Goal: Task Accomplishment & Management: Use online tool/utility

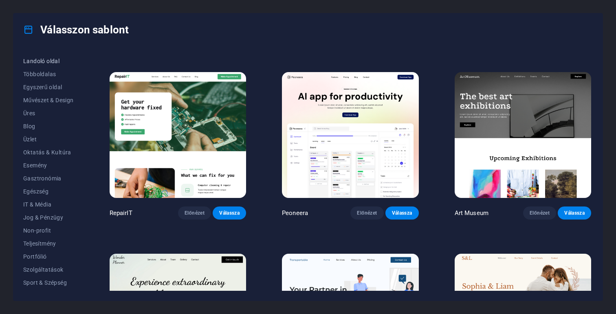
scroll to position [88, 0]
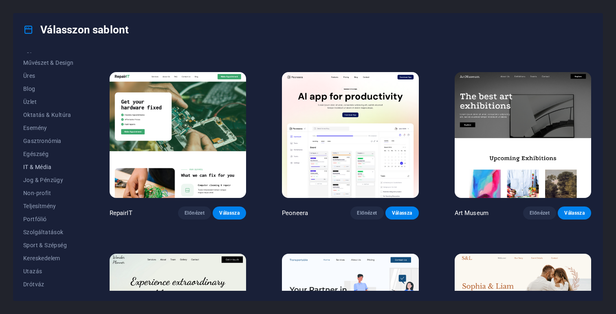
click at [39, 165] on span "IT & Média" at bounding box center [48, 167] width 51 height 7
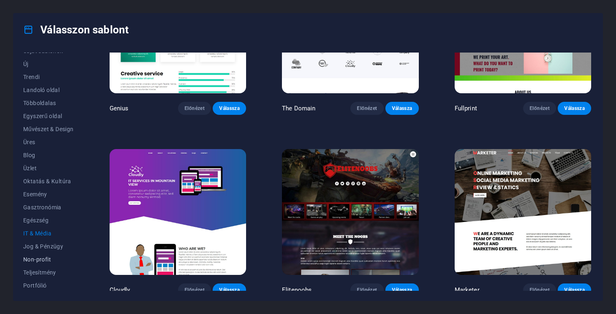
scroll to position [13, 0]
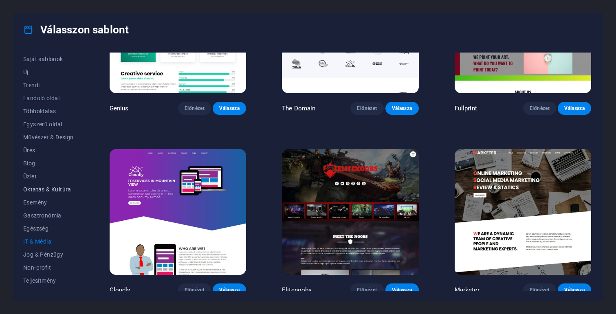
click at [33, 187] on span "Oktatás & Kultúra" at bounding box center [48, 189] width 51 height 7
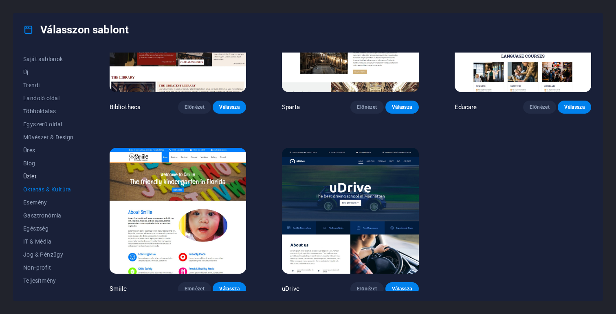
scroll to position [0, 0]
click at [46, 137] on span "Egyszerű oldal" at bounding box center [48, 137] width 51 height 7
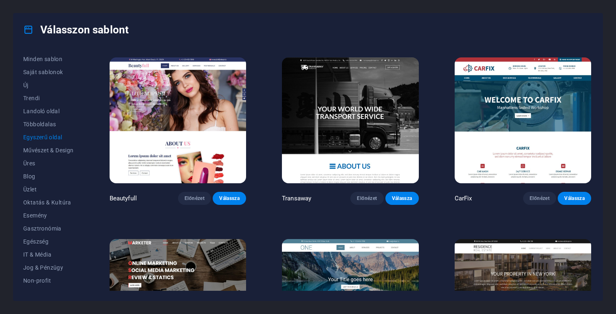
scroll to position [3451, 0]
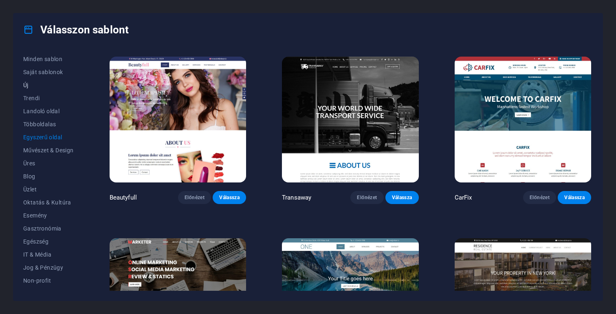
click at [23, 81] on button "Új" at bounding box center [48, 85] width 51 height 13
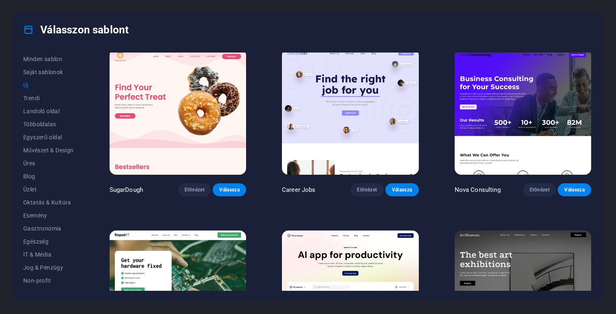
scroll to position [0, 0]
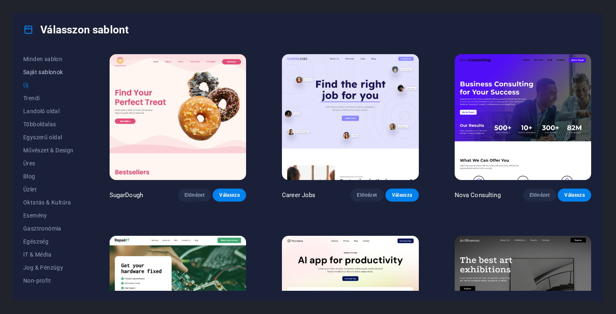
click at [44, 73] on span "Saját sablonok" at bounding box center [48, 72] width 51 height 7
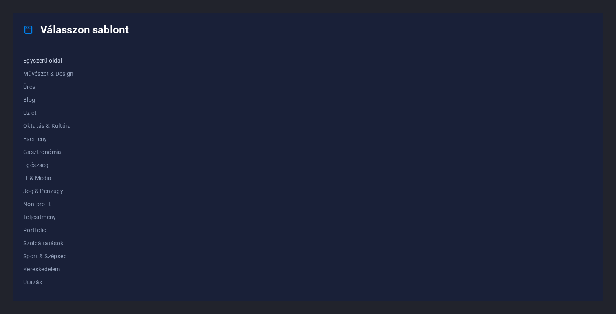
scroll to position [88, 0]
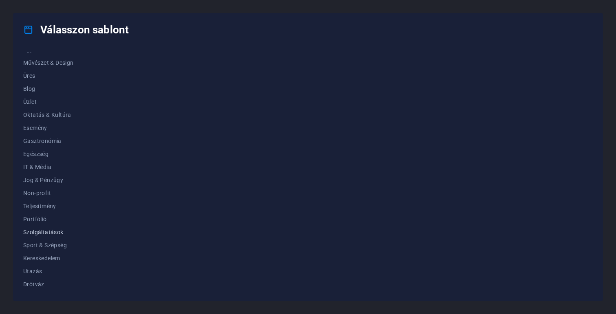
click at [56, 233] on span "Szolgáltatások" at bounding box center [48, 232] width 51 height 7
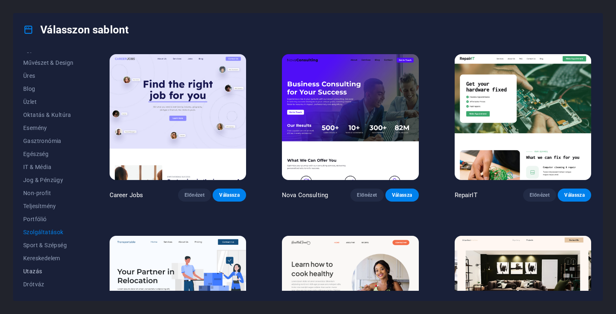
click at [35, 273] on span "Utazás" at bounding box center [48, 271] width 51 height 7
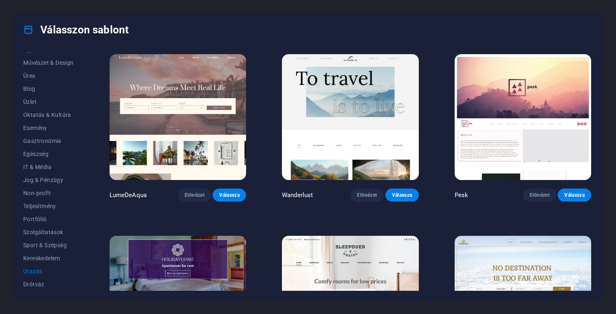
click at [31, 291] on div "Minden sablon Saját sablonok Új Trendi Landoló oldal Többoldalas Egyszerű oldal…" at bounding box center [307, 173] width 589 height 255
click at [33, 286] on span "Drótváz" at bounding box center [48, 284] width 51 height 7
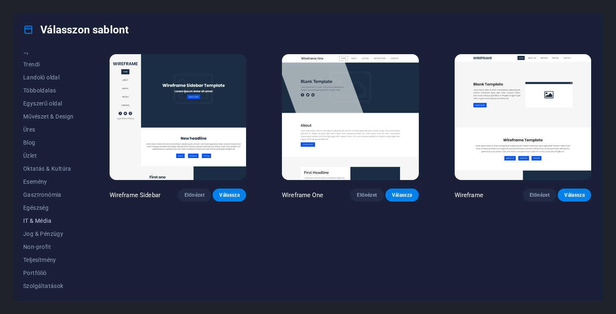
scroll to position [36, 0]
click at [535, 193] on span "Előnézet" at bounding box center [540, 195] width 20 height 7
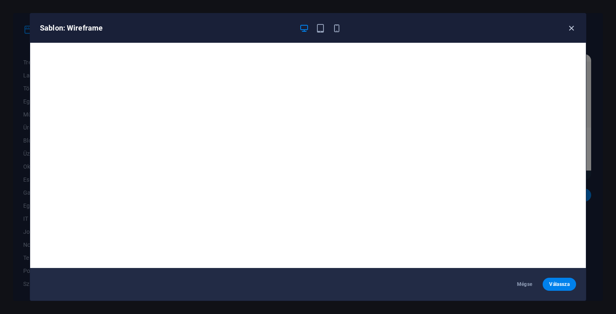
click at [570, 28] on icon "button" at bounding box center [571, 28] width 9 height 9
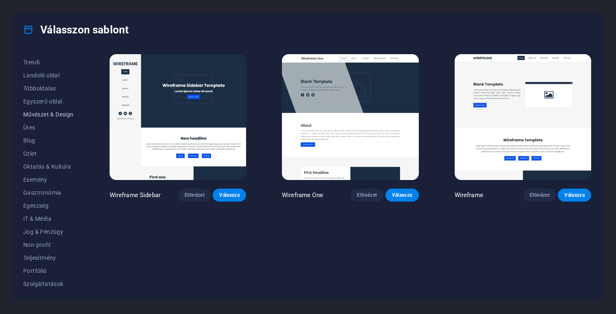
click at [57, 115] on span "Művészet & Design" at bounding box center [48, 114] width 51 height 7
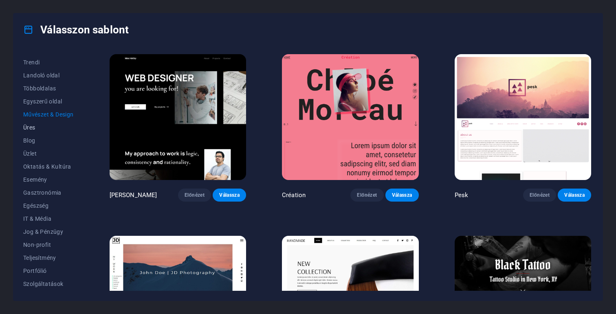
click at [34, 130] on span "Üres" at bounding box center [48, 127] width 51 height 7
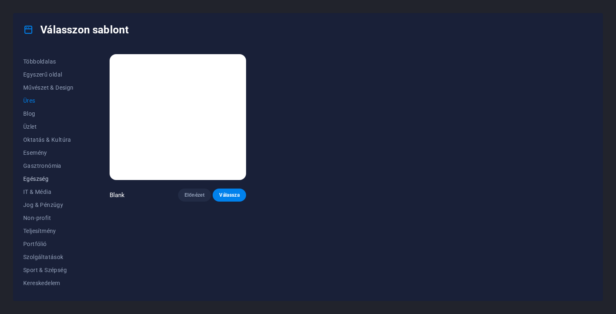
scroll to position [88, 0]
click at [36, 285] on span "Drótváz" at bounding box center [48, 284] width 51 height 7
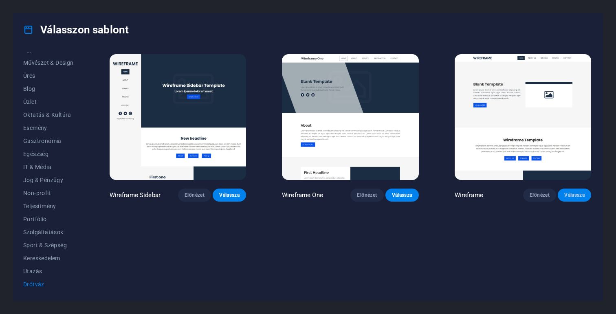
click at [577, 192] on span "Válassza" at bounding box center [574, 195] width 20 height 7
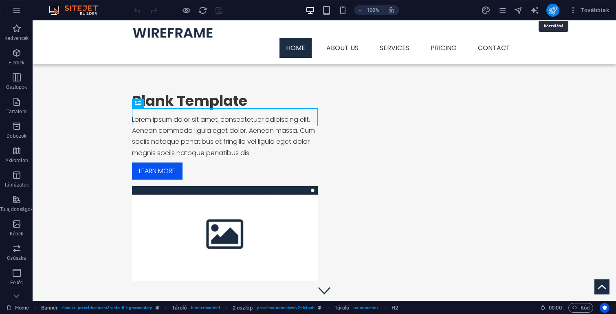
click at [556, 10] on icon "publish" at bounding box center [552, 10] width 9 height 9
click at [18, 9] on icon "button" at bounding box center [17, 10] width 10 height 10
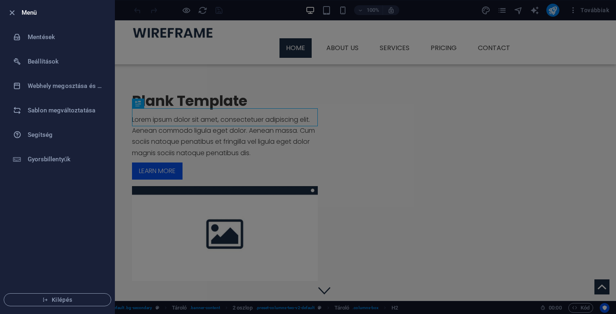
click at [249, 83] on div at bounding box center [308, 157] width 616 height 314
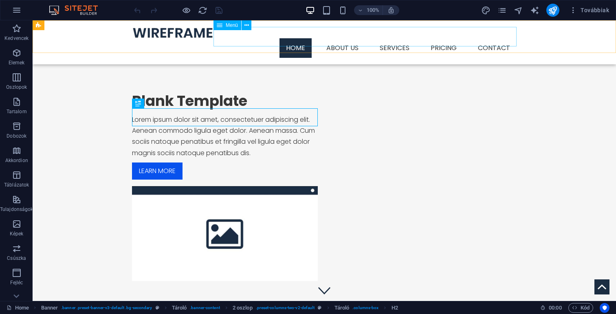
click at [351, 42] on nav "Home About us Services Service Detail Pricing Contact" at bounding box center [324, 48] width 385 height 20
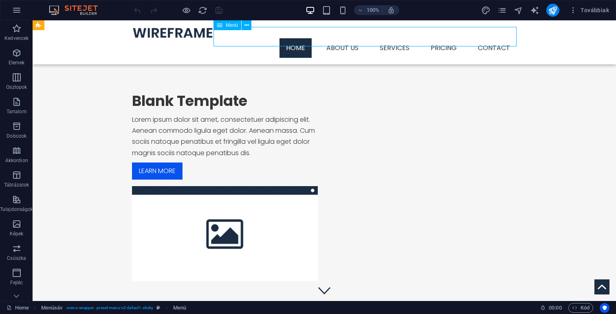
click at [353, 38] on nav "Home About us Services Service Detail Pricing Contact" at bounding box center [324, 48] width 385 height 20
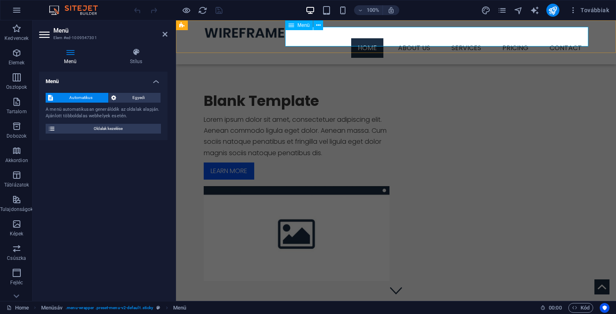
click at [414, 40] on nav "Home About us Services Service Detail Pricing Contact" at bounding box center [396, 48] width 385 height 20
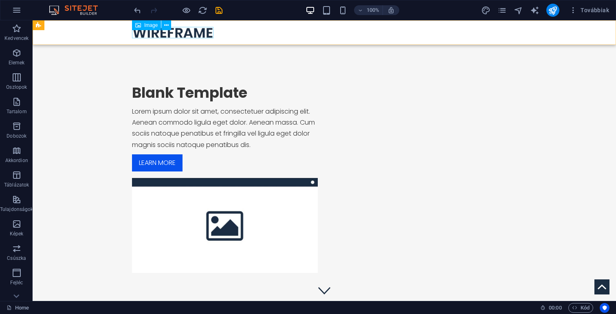
click at [197, 32] on figure at bounding box center [324, 32] width 385 height 11
select select "px"
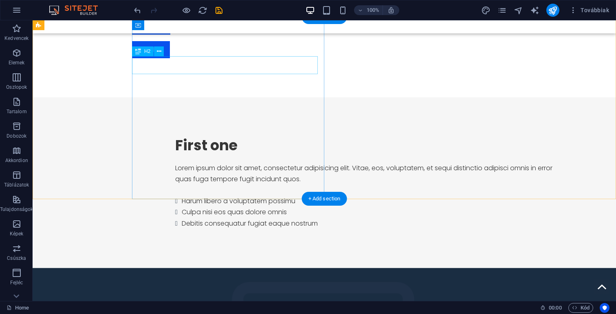
scroll to position [419, 0]
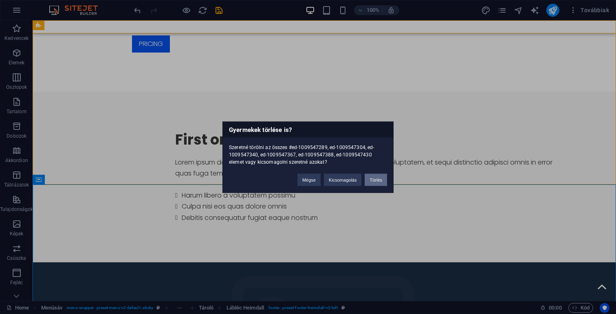
click at [373, 176] on button "Törlés" at bounding box center [376, 180] width 22 height 12
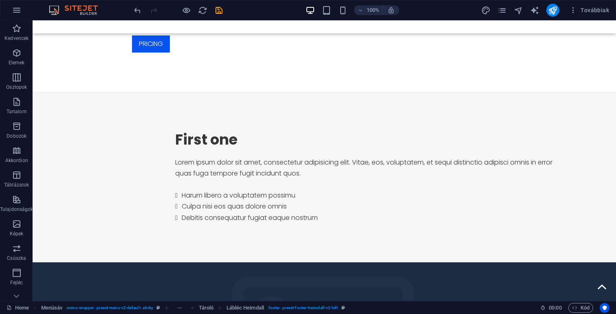
scroll to position [0, 0]
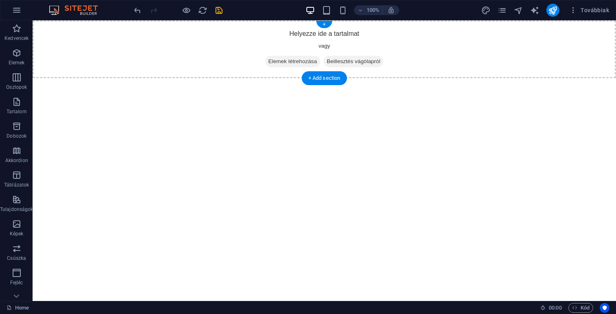
click at [293, 62] on span "Elemek létrehozása" at bounding box center [292, 61] width 55 height 11
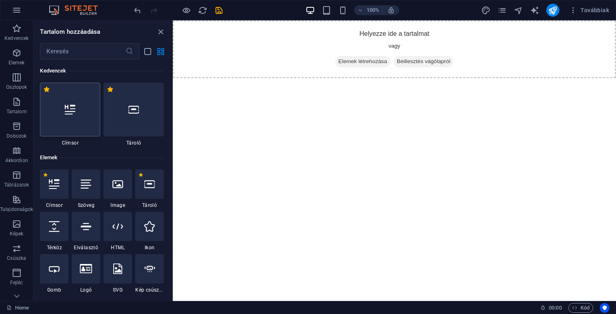
click at [68, 117] on div at bounding box center [70, 110] width 60 height 54
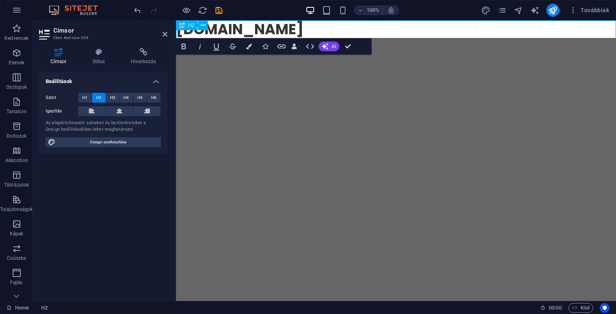
click at [187, 31] on h2 "Henko.hu" at bounding box center [396, 29] width 440 height 18
click at [119, 111] on icon at bounding box center [120, 111] width 6 height 10
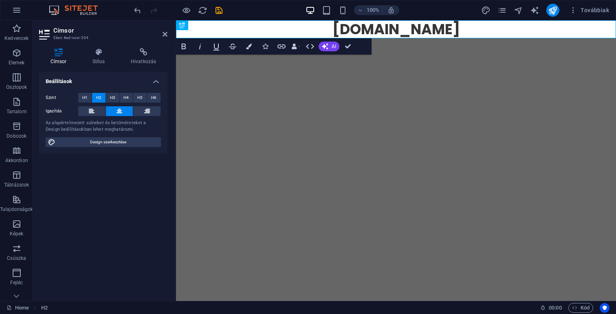
click at [381, 38] on html "Skip to main content [DOMAIN_NAME]" at bounding box center [396, 29] width 440 height 18
click at [389, 38] on html "Skip to main content [DOMAIN_NAME]" at bounding box center [396, 29] width 440 height 18
click at [548, 9] on button "publish" at bounding box center [552, 10] width 13 height 13
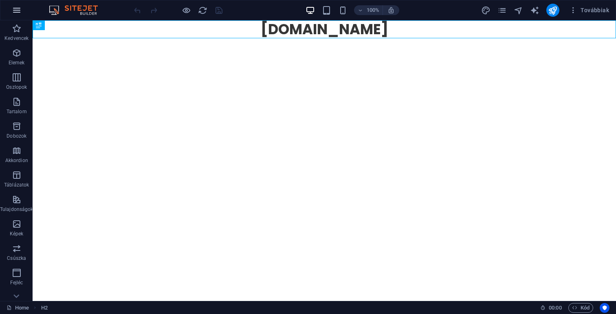
click at [15, 4] on button "button" at bounding box center [17, 10] width 20 height 20
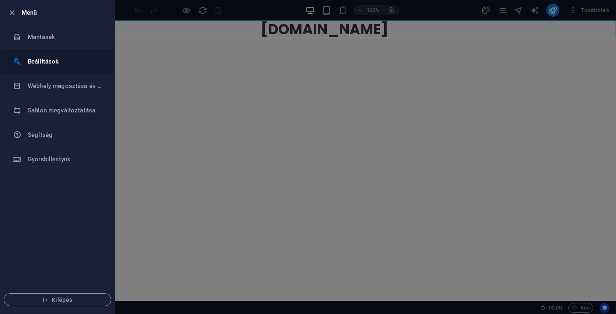
click at [51, 65] on h6 "Beállítások" at bounding box center [65, 62] width 75 height 10
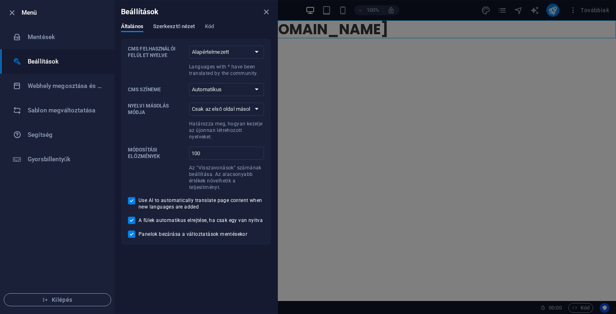
click at [179, 25] on span "Szerkesztő nézet" at bounding box center [174, 27] width 42 height 11
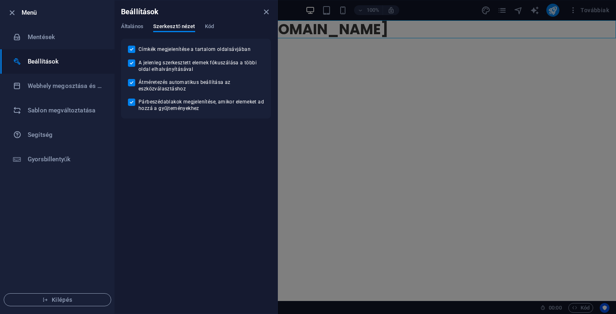
click at [216, 27] on div "Általános Szerkesztő nézet Kód" at bounding box center [196, 30] width 150 height 15
click at [211, 28] on span "Kód" at bounding box center [209, 27] width 9 height 11
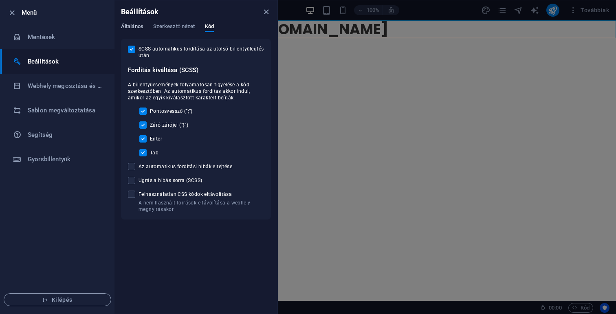
click at [139, 26] on span "Általános" at bounding box center [132, 27] width 22 height 11
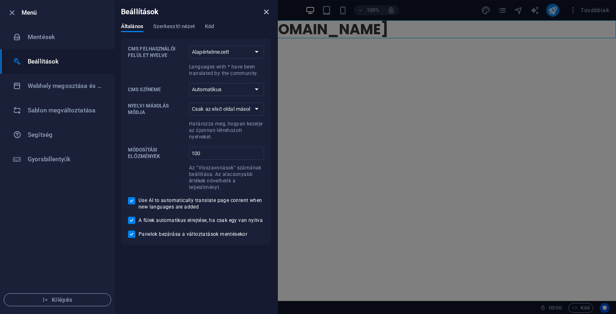
click at [263, 12] on icon "close" at bounding box center [266, 11] width 9 height 9
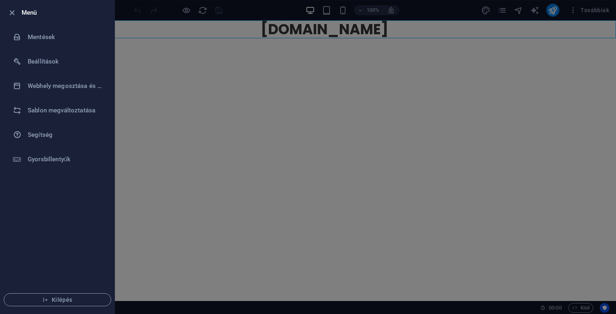
click at [414, 67] on div at bounding box center [308, 157] width 616 height 314
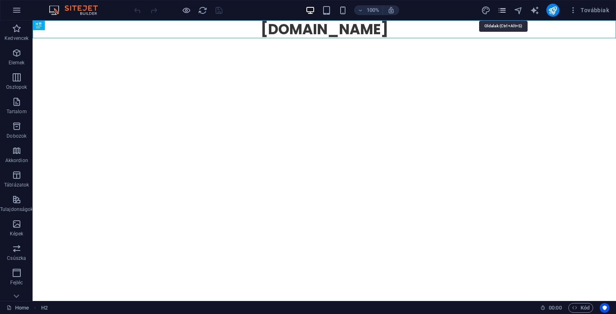
click at [500, 10] on icon "pages" at bounding box center [502, 10] width 9 height 9
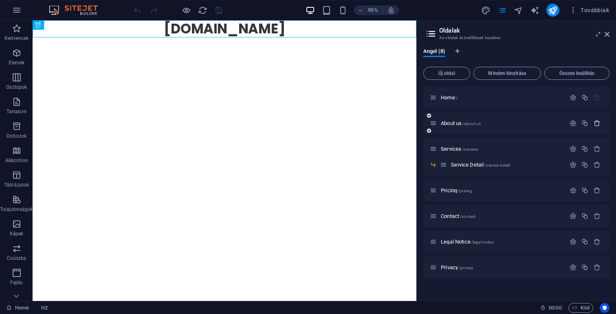
click at [597, 123] on icon "button" at bounding box center [597, 123] width 7 height 7
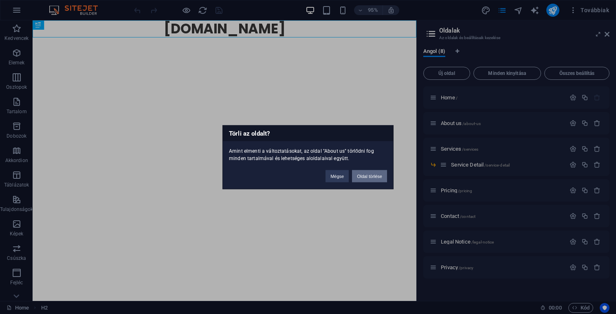
click at [375, 178] on button "Oldal törlése" at bounding box center [369, 176] width 35 height 12
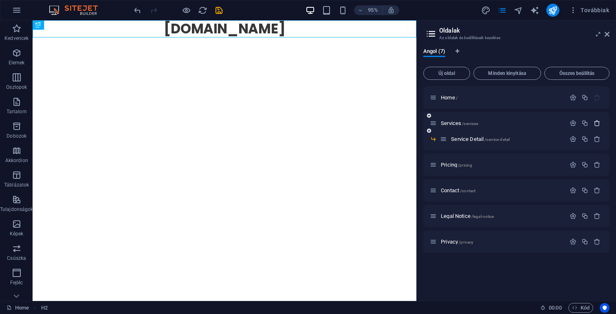
click at [598, 125] on icon "button" at bounding box center [597, 123] width 7 height 7
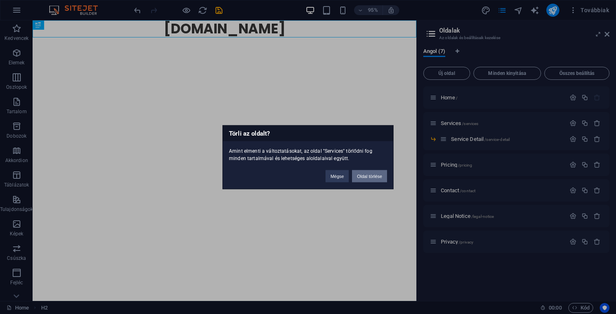
click at [366, 178] on button "Oldal törlése" at bounding box center [369, 176] width 35 height 12
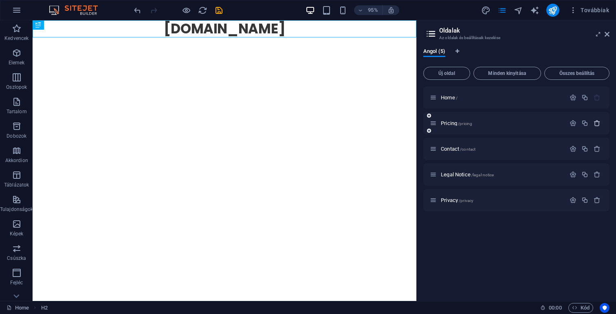
click at [599, 126] on icon "button" at bounding box center [597, 123] width 7 height 7
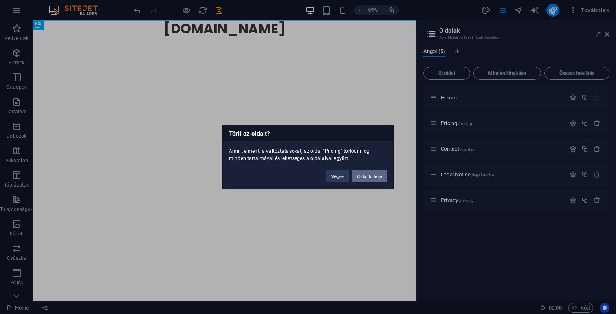
click at [373, 174] on button "Oldal törlése" at bounding box center [369, 176] width 35 height 12
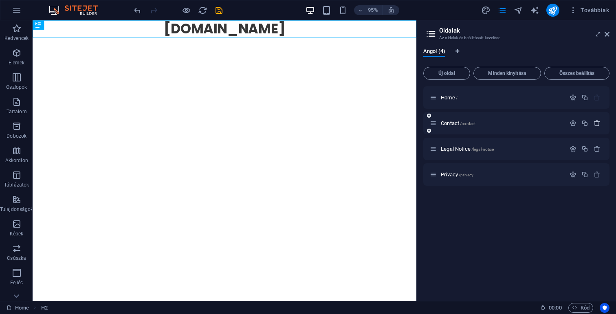
click at [597, 123] on icon "button" at bounding box center [597, 123] width 7 height 7
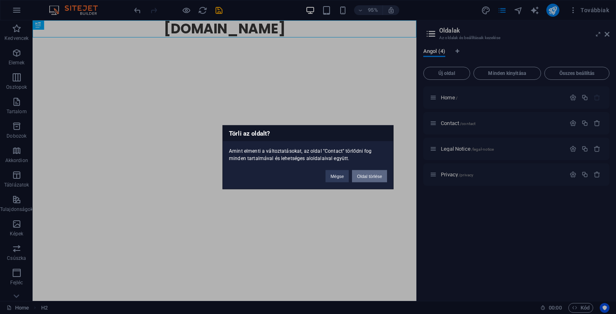
click at [362, 177] on button "Oldal törlése" at bounding box center [369, 176] width 35 height 12
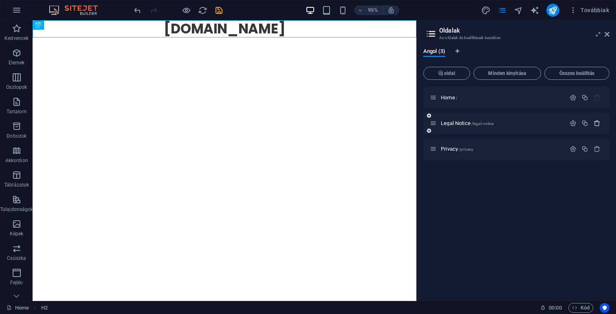
click at [595, 122] on icon "button" at bounding box center [597, 123] width 7 height 7
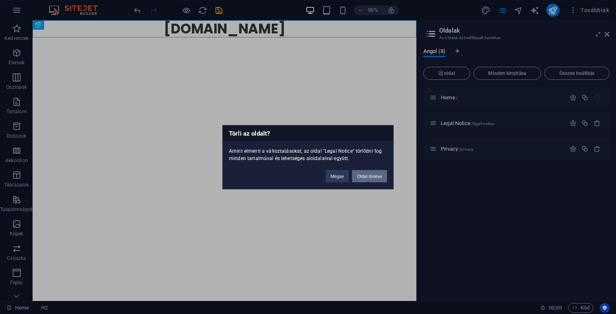
click at [377, 178] on button "Oldal törlése" at bounding box center [369, 176] width 35 height 12
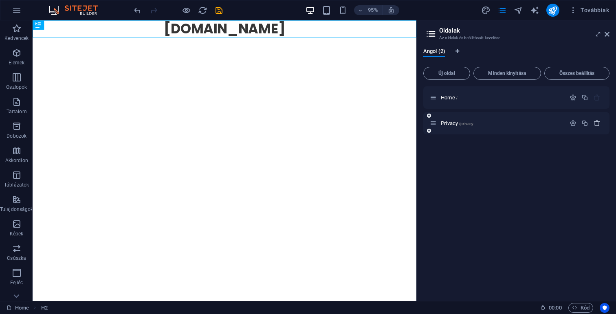
click at [600, 121] on icon "button" at bounding box center [597, 123] width 7 height 7
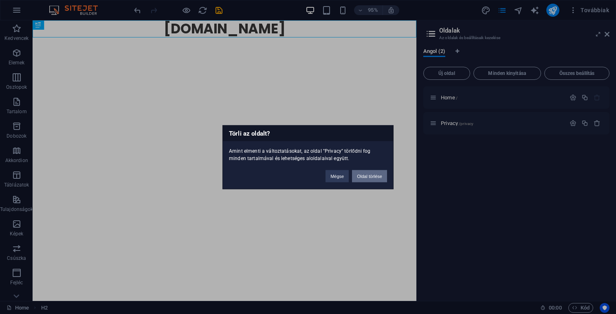
click at [368, 174] on button "Oldal törlése" at bounding box center [369, 176] width 35 height 12
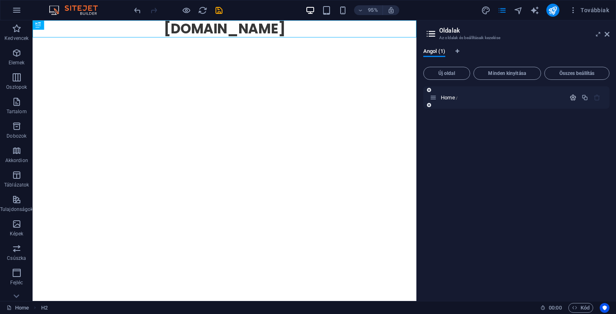
click at [571, 96] on icon "button" at bounding box center [573, 97] width 7 height 7
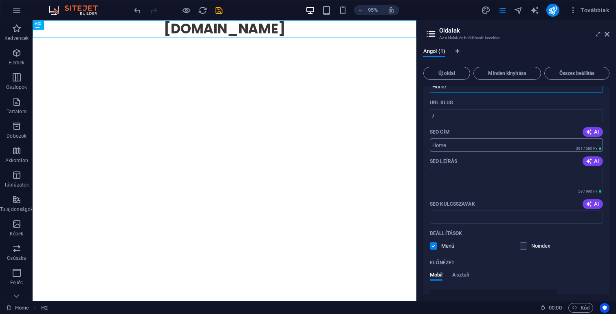
scroll to position [45, 0]
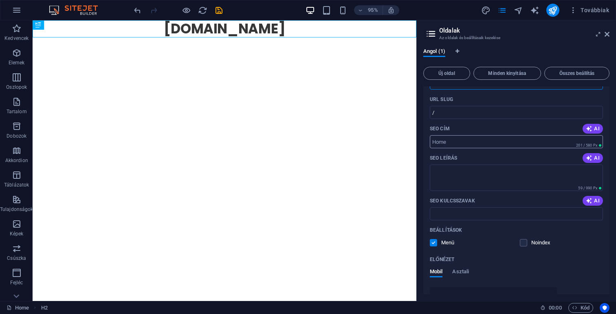
click at [474, 140] on input "SEO cím" at bounding box center [516, 141] width 173 height 13
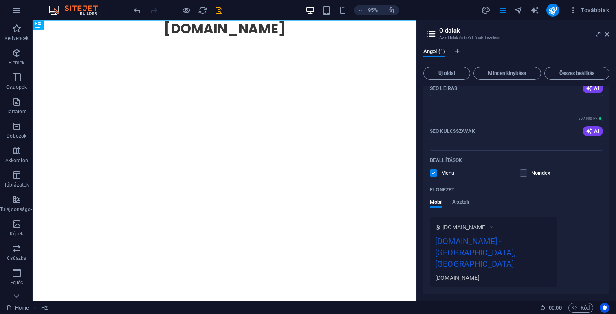
scroll to position [121, 0]
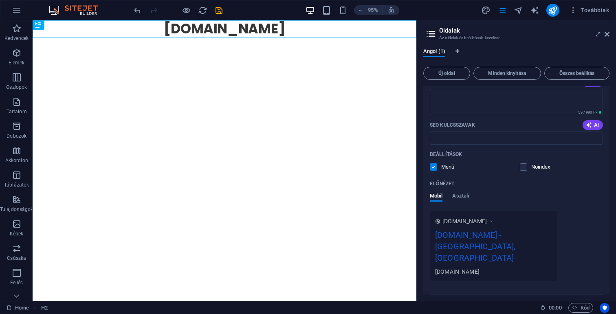
click at [449, 267] on div "[DOMAIN_NAME]" at bounding box center [493, 271] width 117 height 9
click at [482, 235] on div "[DOMAIN_NAME] - [GEOGRAPHIC_DATA], [GEOGRAPHIC_DATA]" at bounding box center [493, 248] width 117 height 39
click at [492, 220] on div "[DOMAIN_NAME]" at bounding box center [469, 221] width 52 height 8
drag, startPoint x: 446, startPoint y: 238, endPoint x: 510, endPoint y: 238, distance: 63.6
click at [510, 238] on div "[DOMAIN_NAME] - [GEOGRAPHIC_DATA], [GEOGRAPHIC_DATA]" at bounding box center [493, 248] width 117 height 39
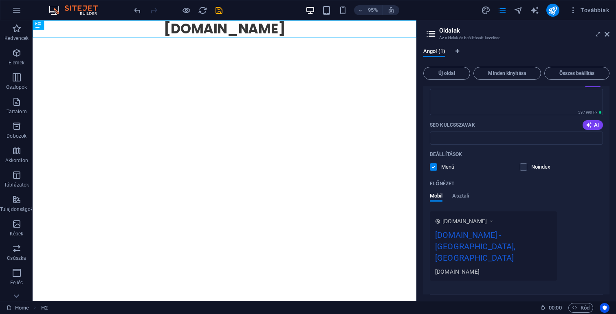
click at [473, 222] on span "[DOMAIN_NAME]" at bounding box center [465, 221] width 44 height 8
click at [494, 222] on icon at bounding box center [492, 221] width 6 height 8
click at [463, 199] on span "Asztali" at bounding box center [460, 196] width 17 height 11
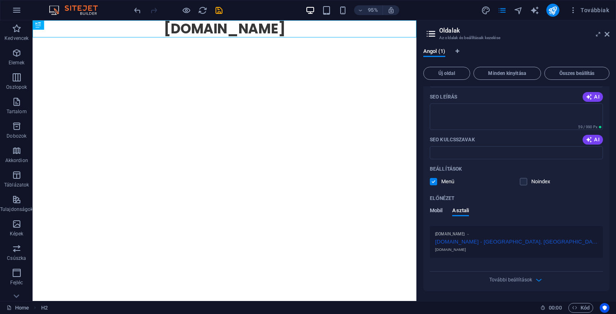
click at [436, 211] on span "Mobil" at bounding box center [436, 211] width 13 height 11
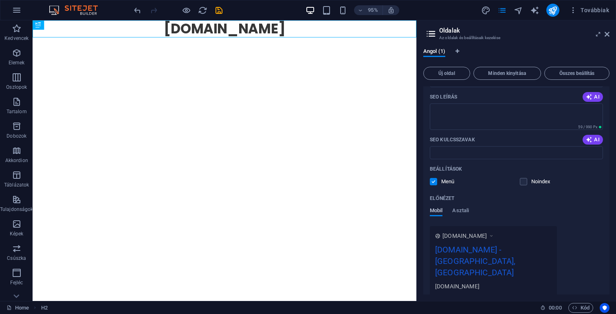
scroll to position [0, 0]
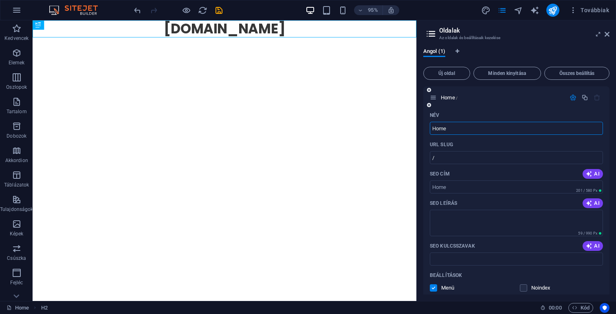
click at [460, 130] on input "Home" at bounding box center [516, 128] width 173 height 13
click at [408, 38] on html "Skip to main content [DOMAIN_NAME]" at bounding box center [235, 29] width 404 height 18
click at [21, 9] on icon "button" at bounding box center [17, 10] width 10 height 10
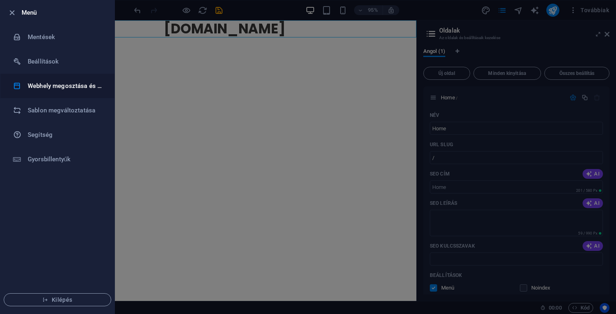
click at [59, 86] on h6 "Webhely megosztása és másolása" at bounding box center [65, 86] width 75 height 10
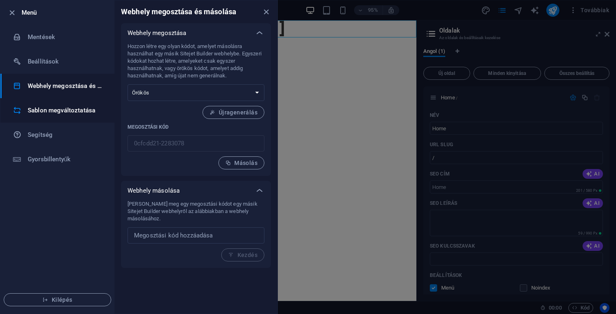
click at [63, 112] on h6 "Sablon megváltoztatása" at bounding box center [65, 111] width 75 height 10
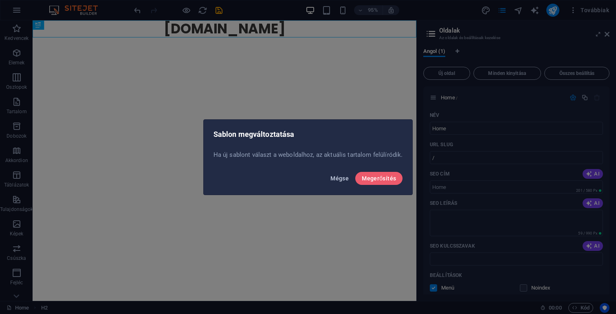
click at [334, 178] on span "Mégse" at bounding box center [339, 178] width 18 height 7
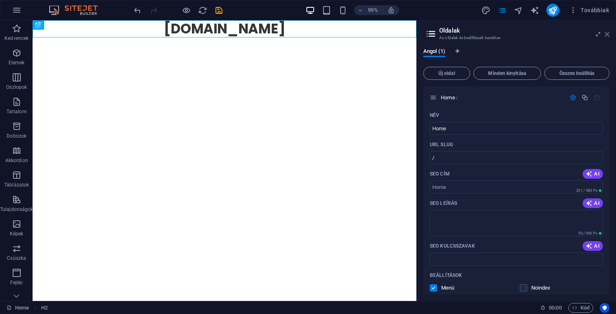
click at [607, 37] on icon at bounding box center [607, 34] width 5 height 7
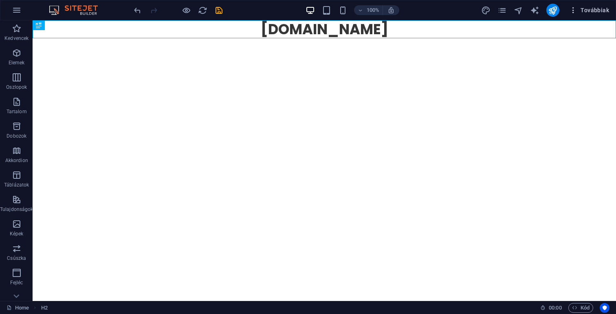
click at [590, 15] on button "Továbbiak" at bounding box center [589, 10] width 46 height 13
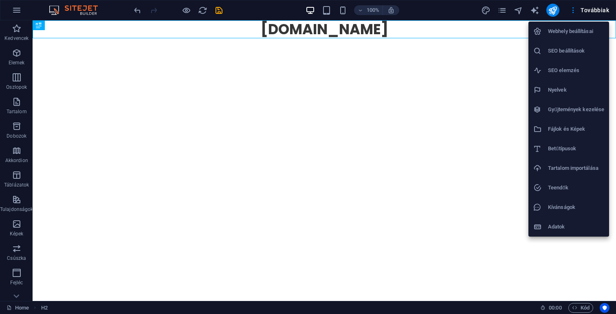
click at [576, 33] on h6 "Webhely beállításai" at bounding box center [576, 31] width 56 height 10
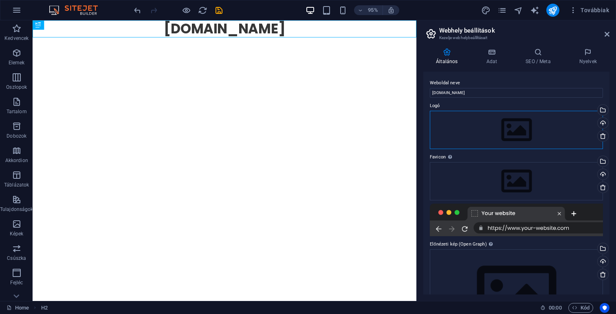
click at [465, 127] on div "Húzza ide a fájlokat, kattintson a fájlok kiválasztásához, vagy válasszon fájlo…" at bounding box center [516, 130] width 173 height 38
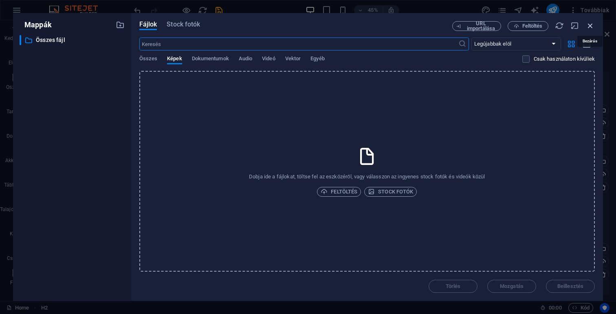
click at [588, 24] on icon "button" at bounding box center [590, 25] width 9 height 9
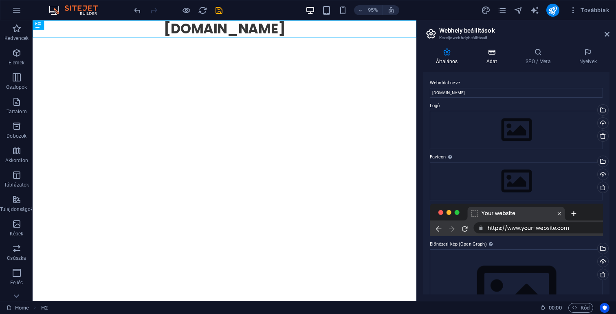
click at [490, 59] on h4 "Adat" at bounding box center [493, 56] width 40 height 17
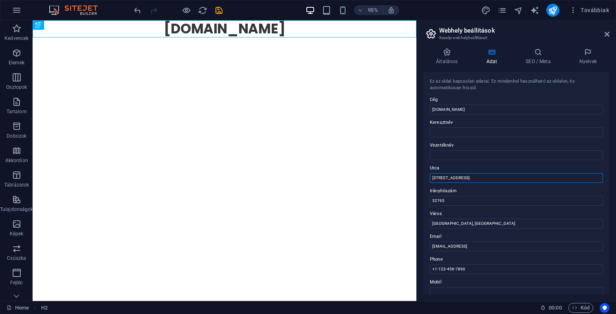
drag, startPoint x: 485, startPoint y: 176, endPoint x: 417, endPoint y: 176, distance: 68.5
click at [417, 176] on aside "Webhely beállítások Kezelje webhelybeállításait Általános Adat SEO / [PERSON_NA…" at bounding box center [516, 160] width 200 height 281
drag, startPoint x: 497, startPoint y: 220, endPoint x: 411, endPoint y: 209, distance: 87.1
drag, startPoint x: 502, startPoint y: 244, endPoint x: 395, endPoint y: 233, distance: 107.3
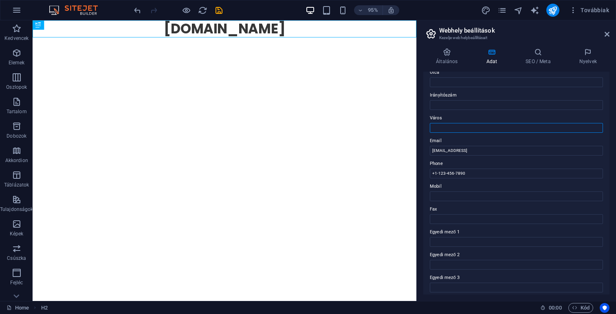
scroll to position [97, 0]
drag, startPoint x: 517, startPoint y: 194, endPoint x: 425, endPoint y: 181, distance: 93.0
drag, startPoint x: 574, startPoint y: 172, endPoint x: 393, endPoint y: 156, distance: 181.6
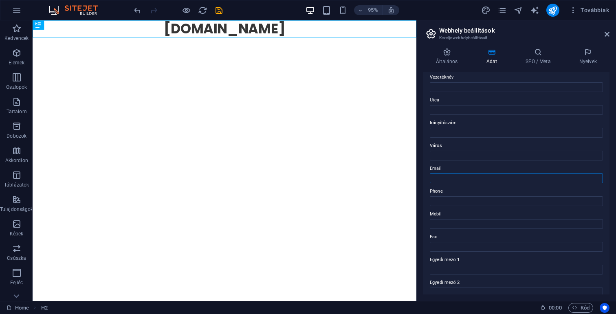
scroll to position [0, 0]
click at [540, 55] on icon at bounding box center [538, 52] width 51 height 8
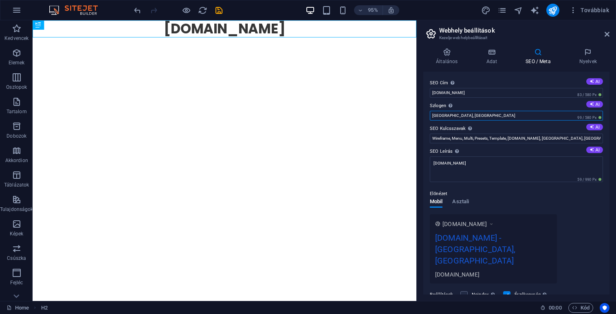
drag, startPoint x: 493, startPoint y: 138, endPoint x: 408, endPoint y: 122, distance: 86.6
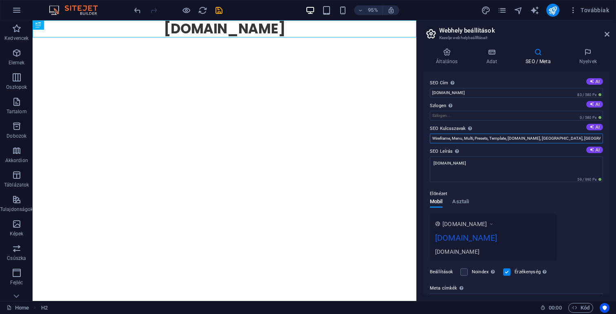
drag, startPoint x: 593, startPoint y: 160, endPoint x: 382, endPoint y: 146, distance: 211.2
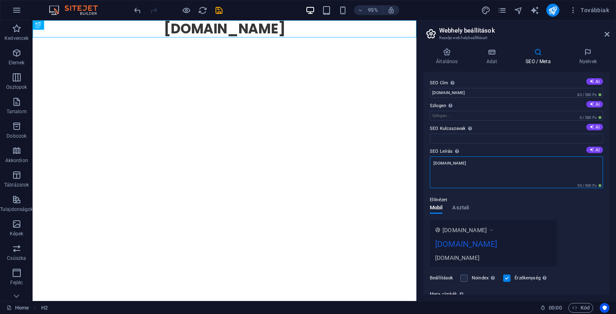
click at [467, 164] on textarea "[DOMAIN_NAME]" at bounding box center [516, 172] width 173 height 32
click at [608, 31] on icon at bounding box center [607, 34] width 5 height 7
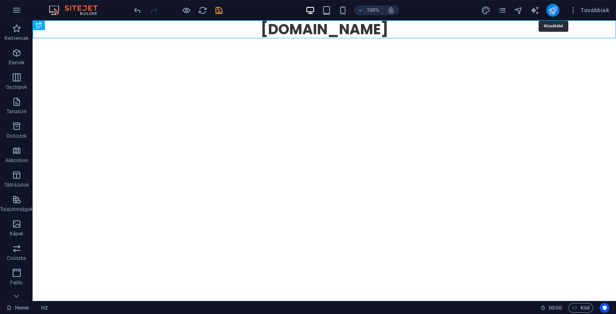
click at [554, 7] on icon "publish" at bounding box center [552, 10] width 9 height 9
